Goal: Task Accomplishment & Management: Manage account settings

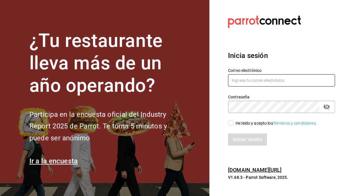
type input "[EMAIL_ADDRESS][DOMAIN_NAME]"
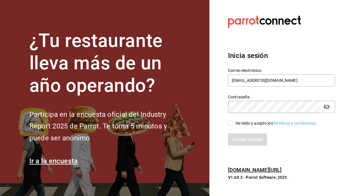
click at [229, 124] on input "He leído y acepto los Términos y condiciones." at bounding box center [230, 123] width 5 height 5
checkbox input "true"
click at [236, 137] on button "Iniciar sesión" at bounding box center [248, 139] width 40 height 12
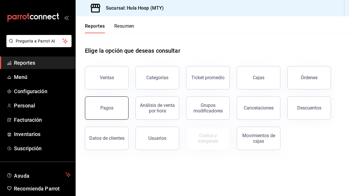
click at [114, 112] on button "Pagos" at bounding box center [107, 107] width 44 height 23
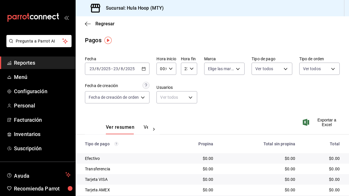
click at [145, 72] on div "[DATE] [DATE] - [DATE] [DATE]" at bounding box center [117, 69] width 65 height 12
drag, startPoint x: 145, startPoint y: 72, endPoint x: 143, endPoint y: 82, distance: 9.8
click at [145, 72] on div "[DATE] [DATE] - [DATE] [DATE]" at bounding box center [117, 69] width 65 height 12
drag, startPoint x: 145, startPoint y: 76, endPoint x: 146, endPoint y: 67, distance: 8.5
click at [146, 67] on div "Fecha 2025-08-23 23 / 8 / 2025 - 2025-08-23 23 / 8 / 2025 Hora inicio 00:00 Hor…" at bounding box center [212, 82] width 255 height 56
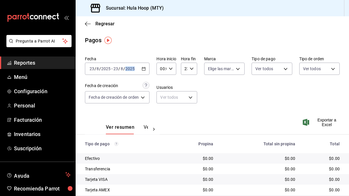
click at [146, 67] on \(Stroke\) "button" at bounding box center [143, 68] width 3 height 3
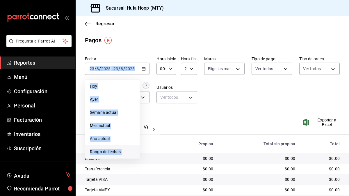
click at [115, 151] on span "Rango de fechas" at bounding box center [112, 152] width 45 height 6
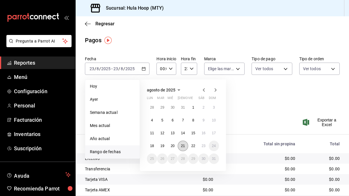
click at [186, 145] on button "21" at bounding box center [183, 146] width 10 height 10
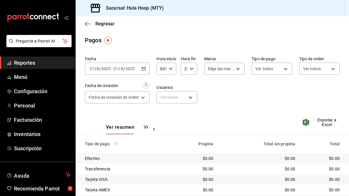
scroll to position [19, 0]
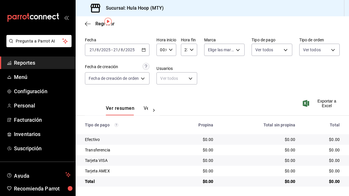
click at [144, 48] on icon "button" at bounding box center [144, 50] width 4 height 4
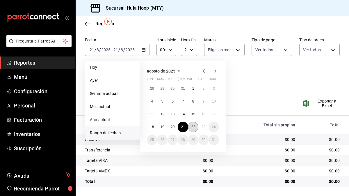
click at [196, 125] on button "22" at bounding box center [193, 127] width 10 height 10
